Goal: Information Seeking & Learning: Learn about a topic

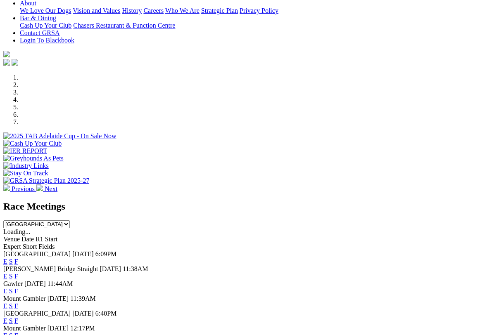
scroll to position [187, 0]
click at [18, 318] on link "F" at bounding box center [16, 321] width 4 height 7
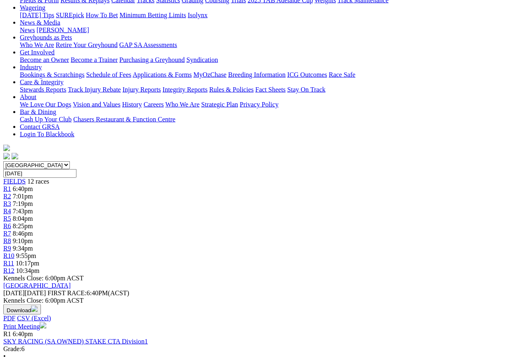
scroll to position [109, 0]
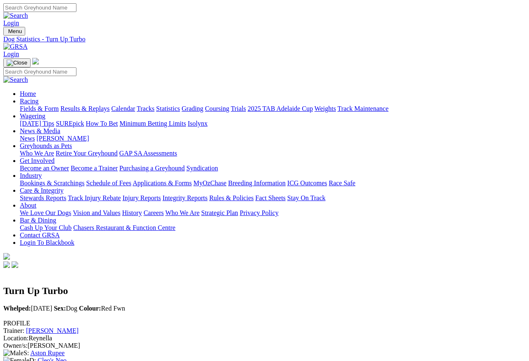
scroll to position [0, 12]
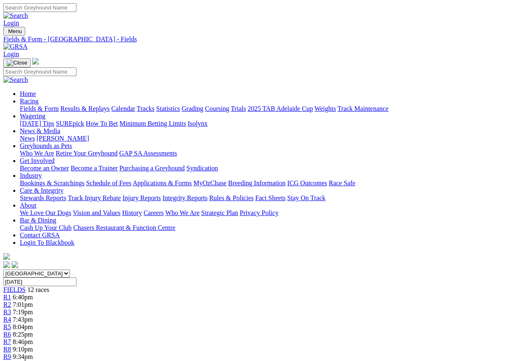
scroll to position [155, 0]
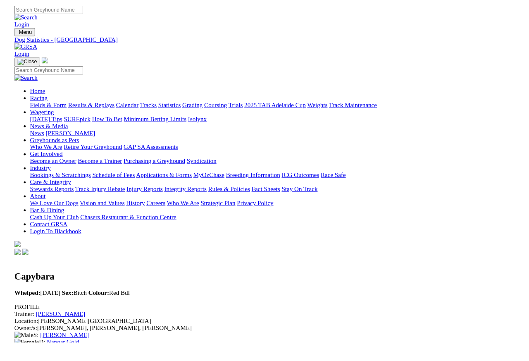
scroll to position [4, 0]
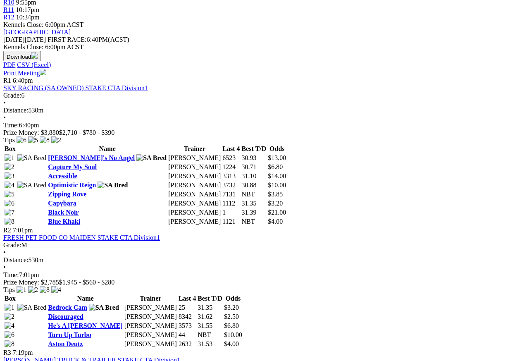
scroll to position [361, 0]
